Goal: Check status: Check status

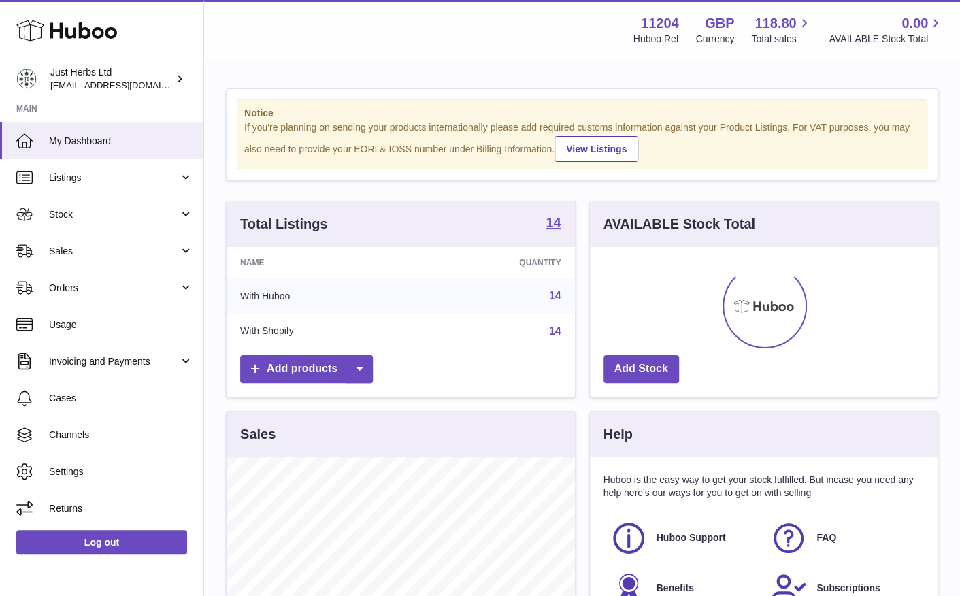
scroll to position [212, 348]
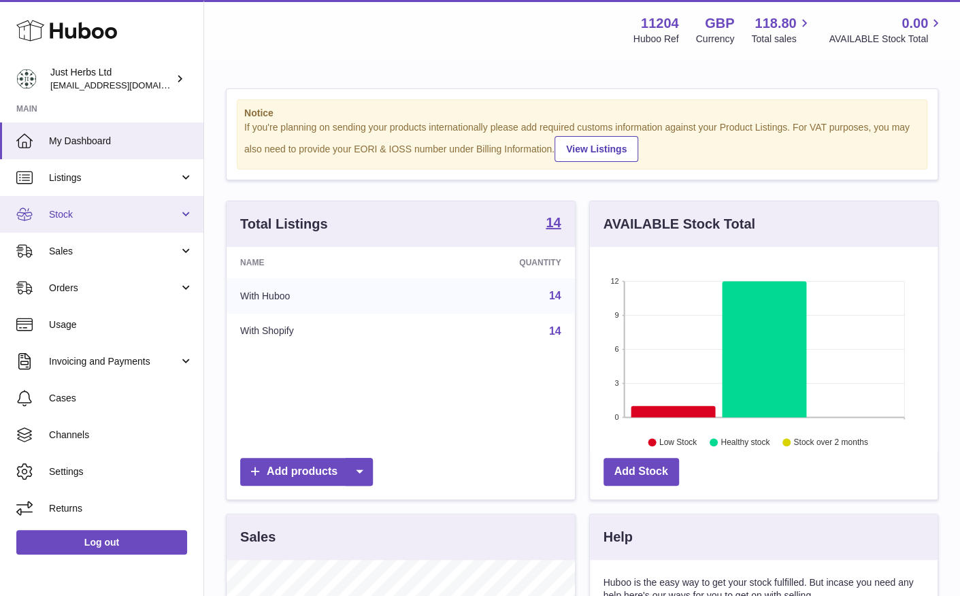
click at [112, 216] on span "Stock" at bounding box center [114, 214] width 130 height 13
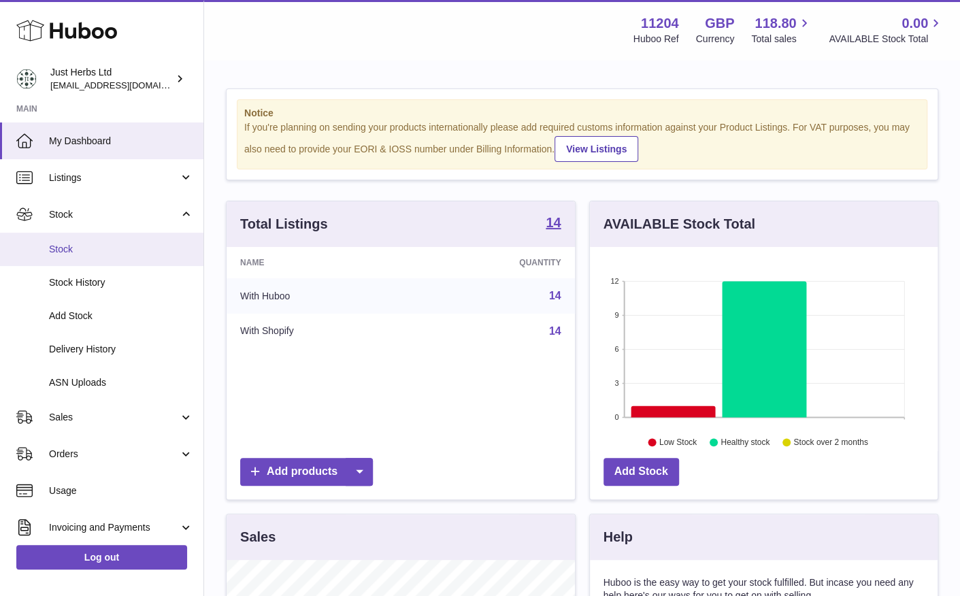
click at [137, 245] on span "Stock" at bounding box center [121, 249] width 144 height 13
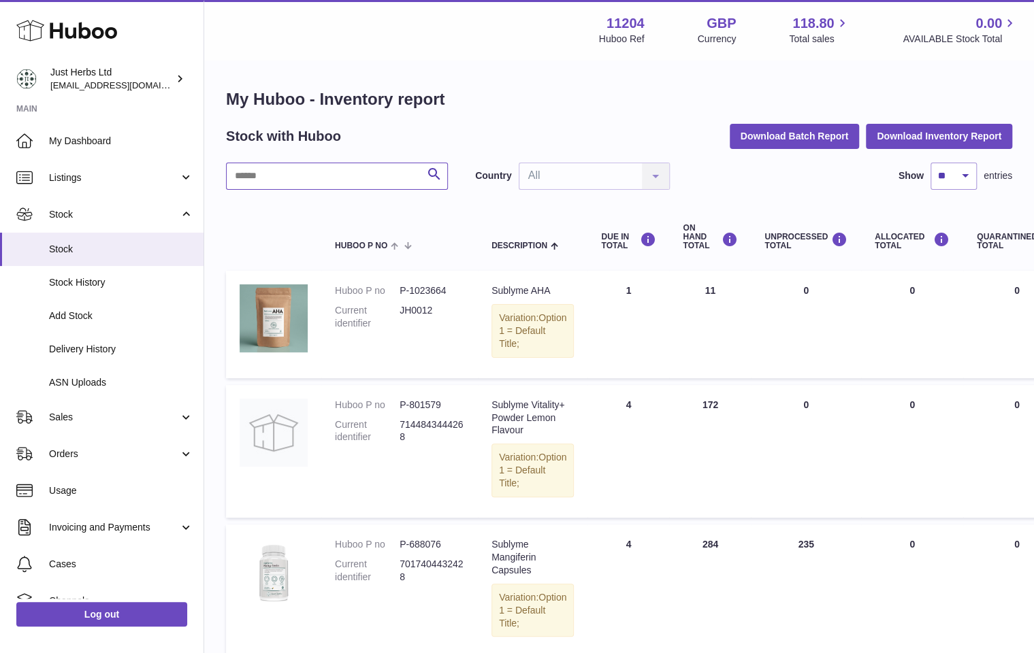
click at [346, 175] on input "text" at bounding box center [337, 176] width 222 height 27
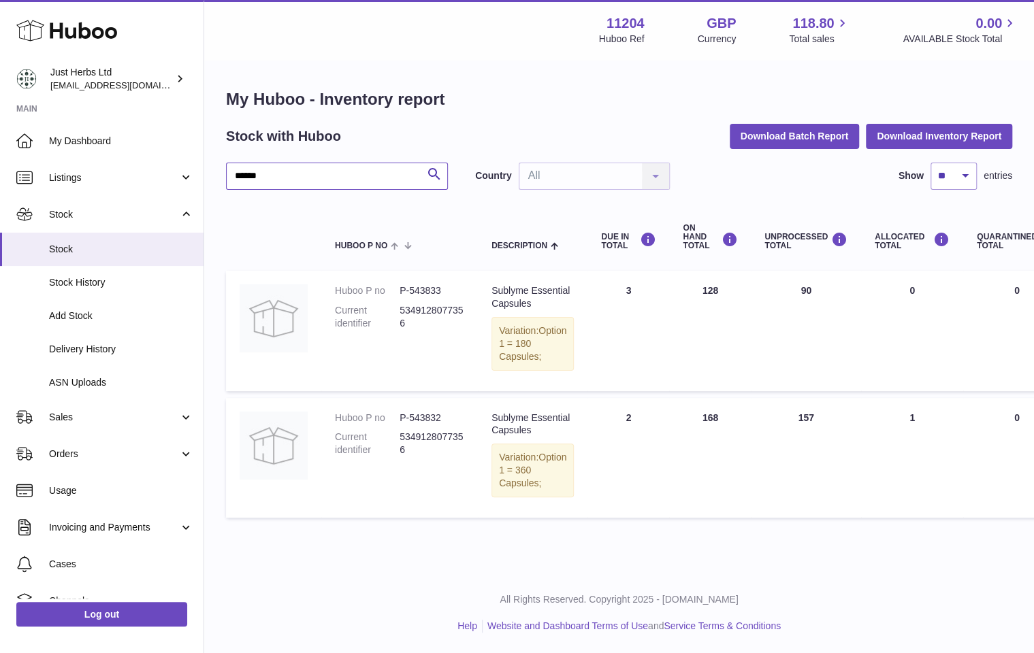
type input "******"
drag, startPoint x: 672, startPoint y: 290, endPoint x: 705, endPoint y: 289, distance: 33.4
click at [705, 289] on td "ON HAND Total 128" at bounding box center [710, 331] width 82 height 120
click at [803, 67] on div "My Huboo - Inventory report Stock with Huboo Download Batch Report Download Inv…" at bounding box center [619, 306] width 830 height 491
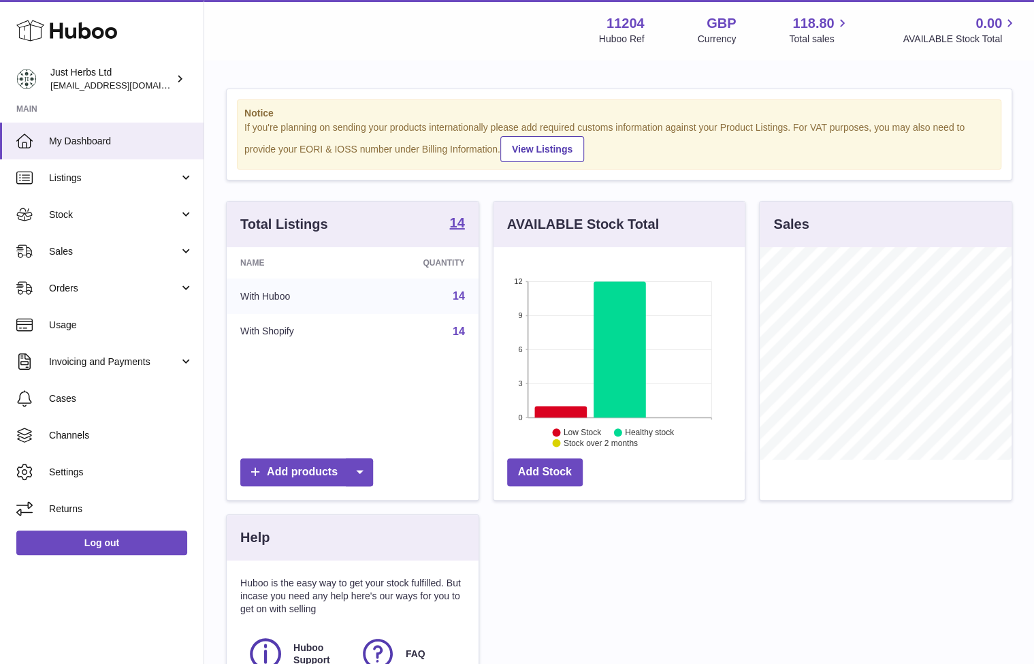
scroll to position [212, 252]
drag, startPoint x: 131, startPoint y: 213, endPoint x: 137, endPoint y: 218, distance: 8.2
click at [131, 213] on span "Stock" at bounding box center [114, 214] width 130 height 13
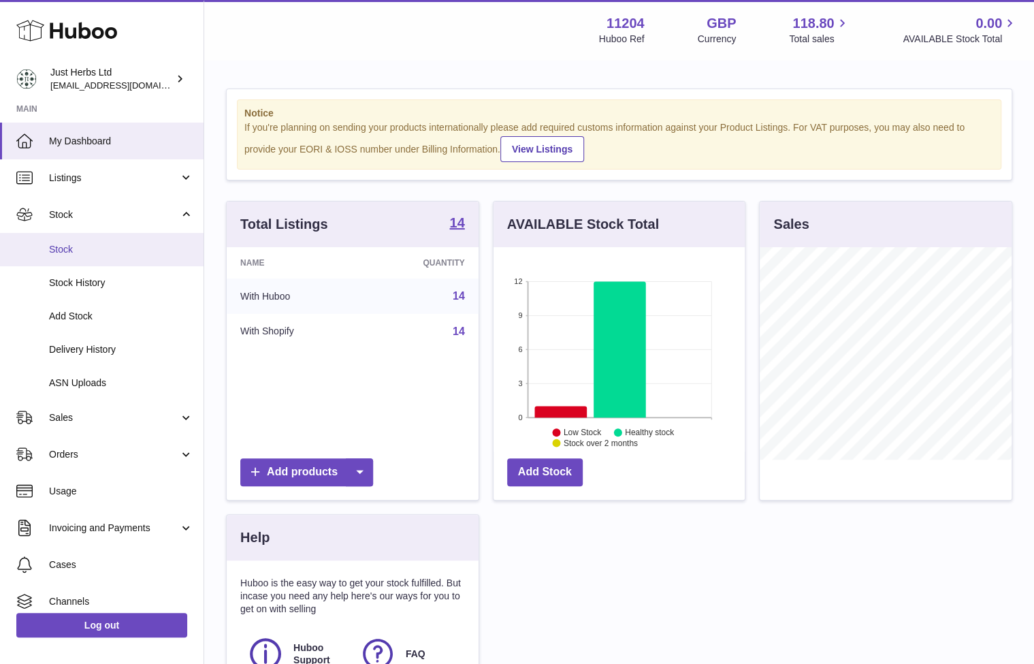
click at [109, 256] on link "Stock" at bounding box center [101, 249] width 203 height 33
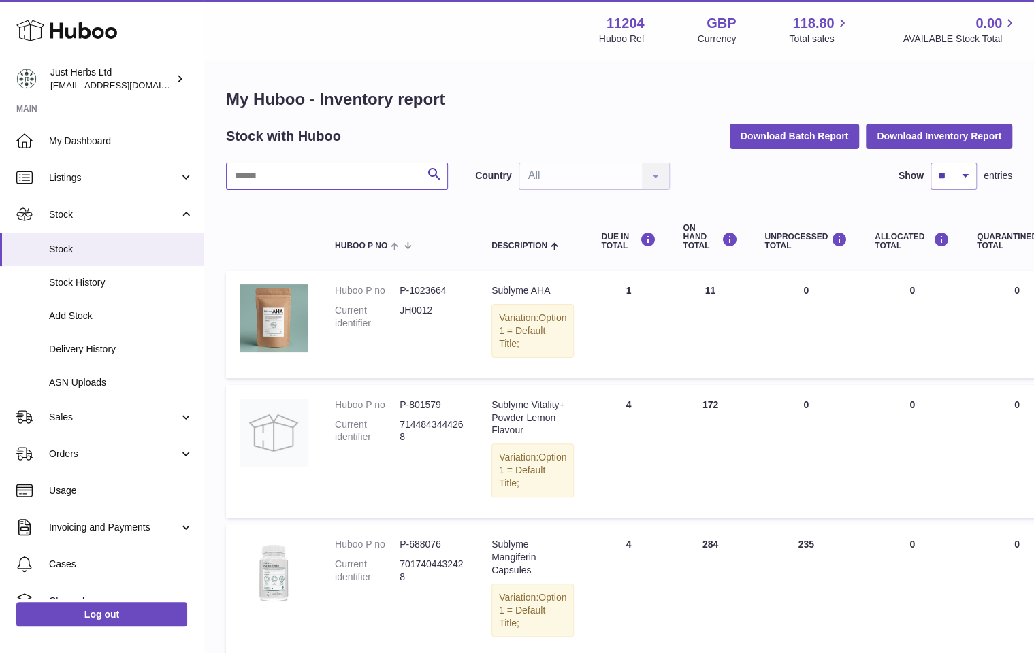
click at [350, 163] on input "text" at bounding box center [337, 176] width 222 height 27
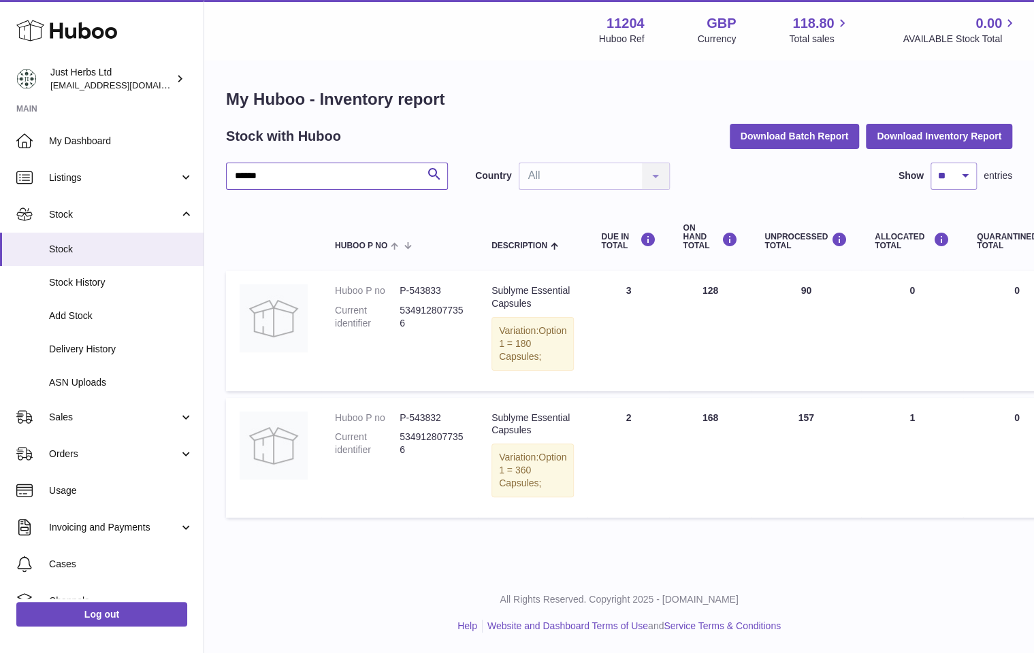
type input "******"
